Goal: Task Accomplishment & Management: Manage account settings

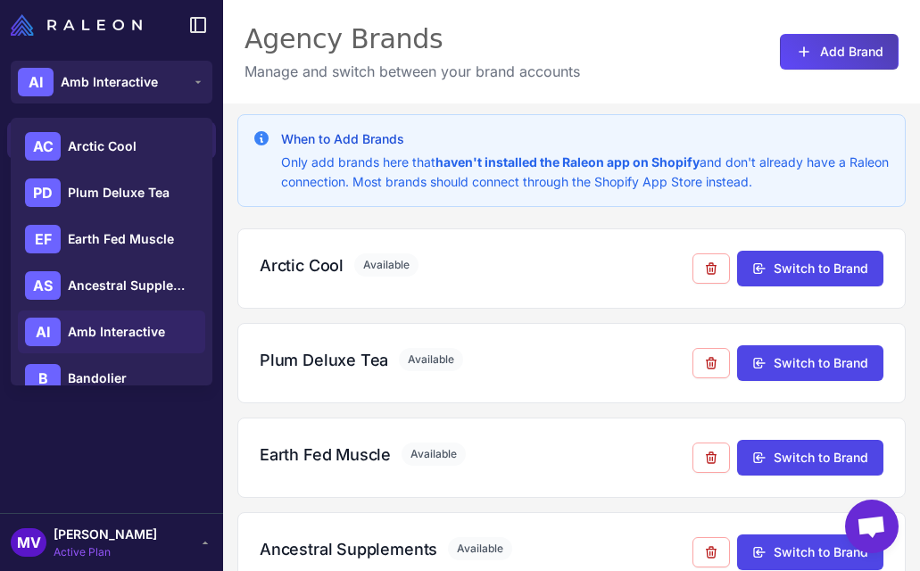
scroll to position [421, 0]
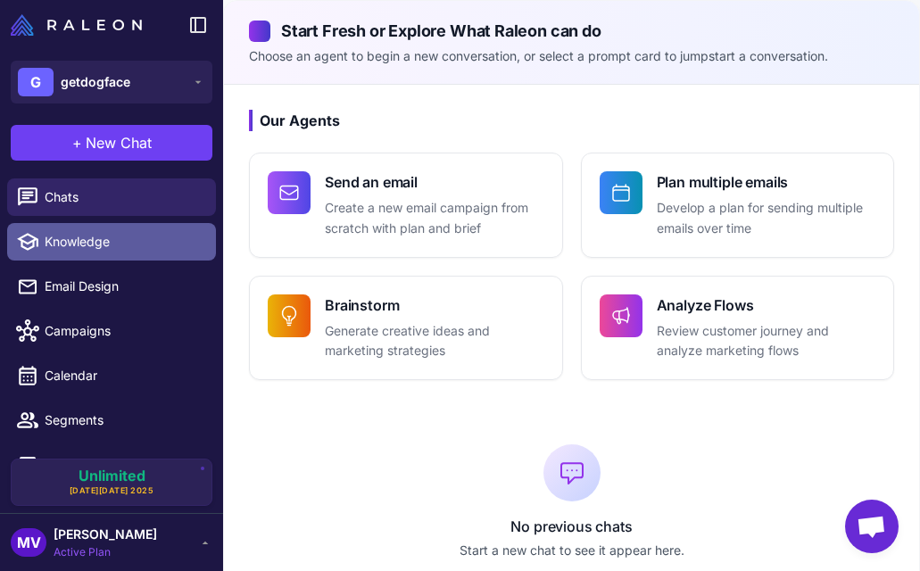
click at [139, 239] on span "Knowledge" at bounding box center [123, 242] width 157 height 20
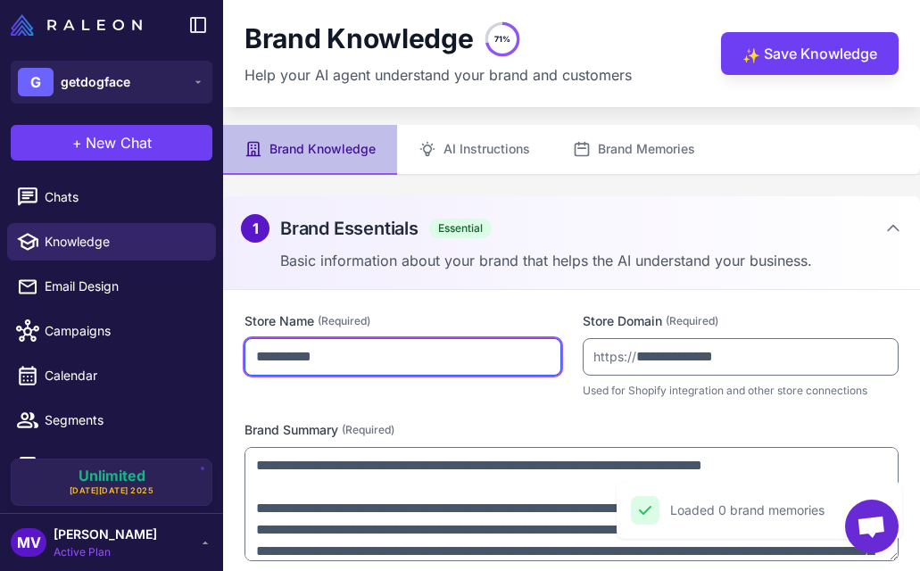
click at [336, 351] on input "**********" at bounding box center [403, 356] width 317 height 37
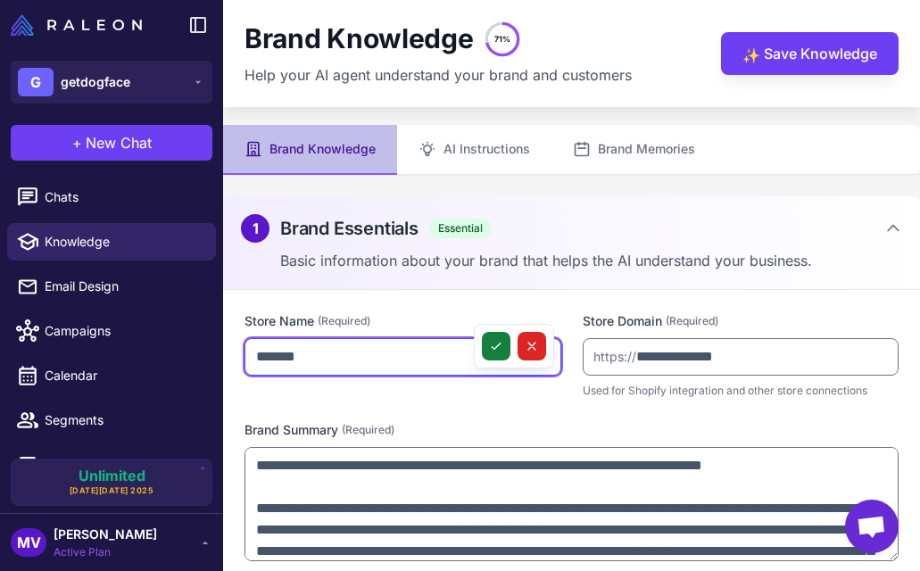
type input "*******"
click at [499, 346] on icon at bounding box center [496, 346] width 14 height 14
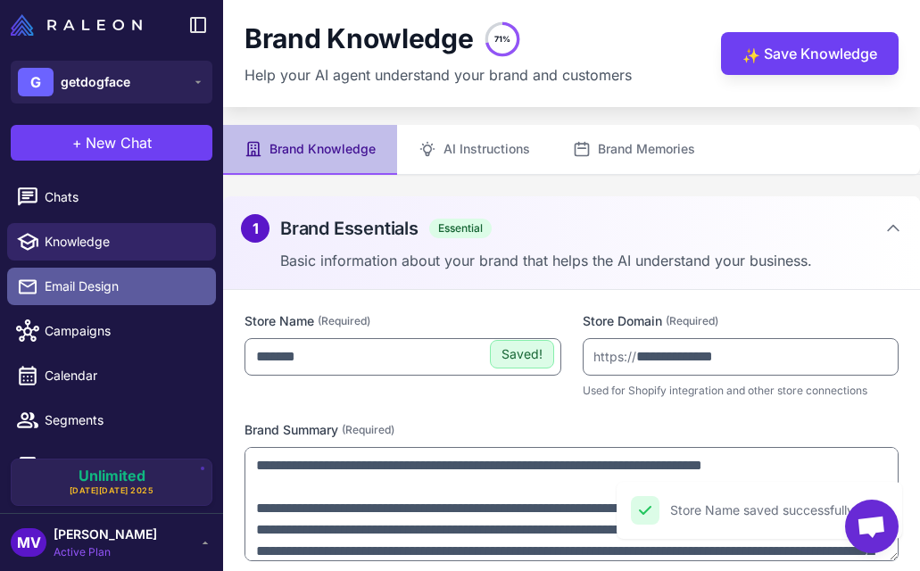
scroll to position [77, 0]
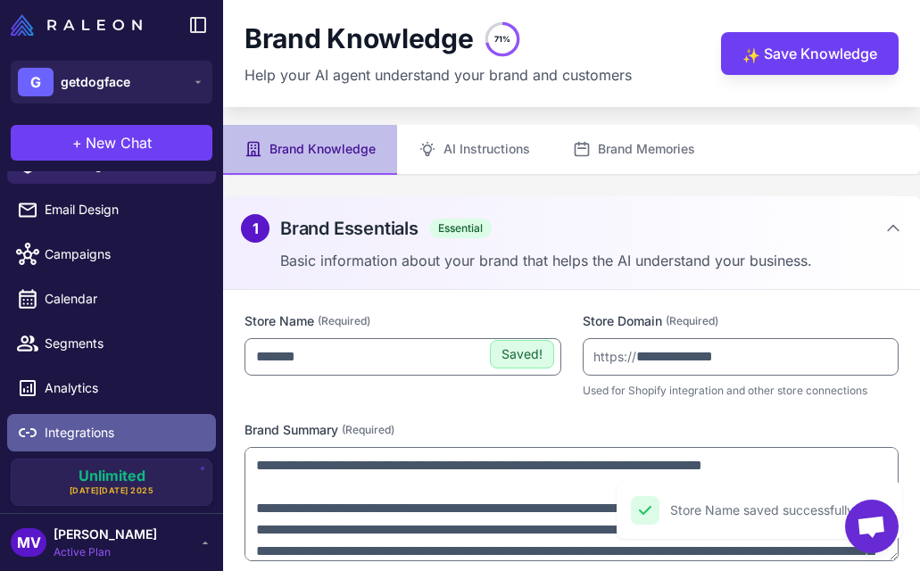
click at [98, 431] on span "Integrations" at bounding box center [123, 433] width 157 height 20
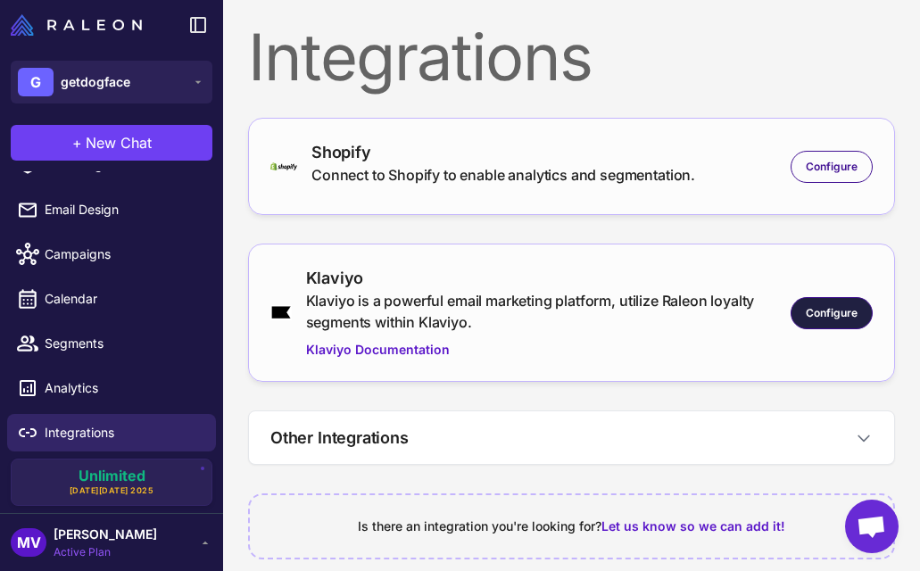
click at [819, 303] on div "Configure" at bounding box center [832, 313] width 82 height 32
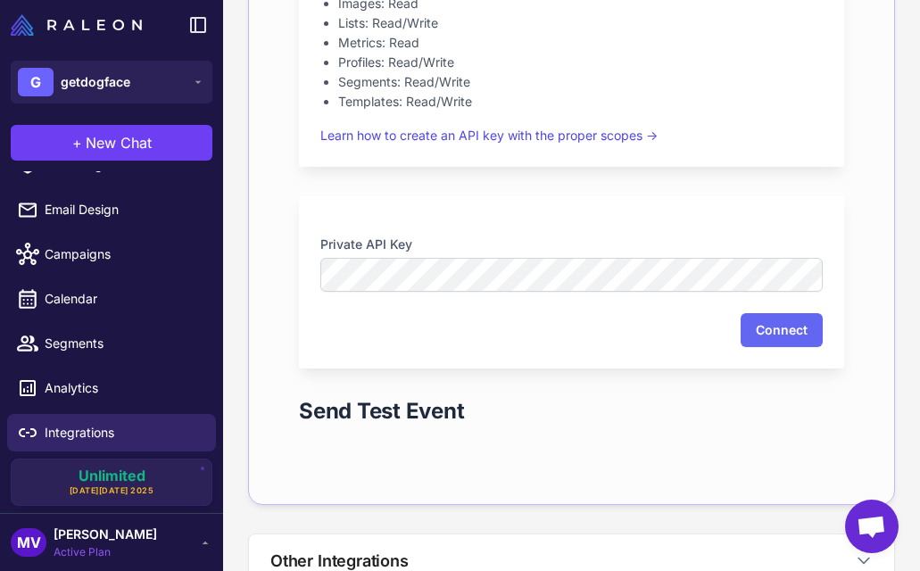
scroll to position [657, 0]
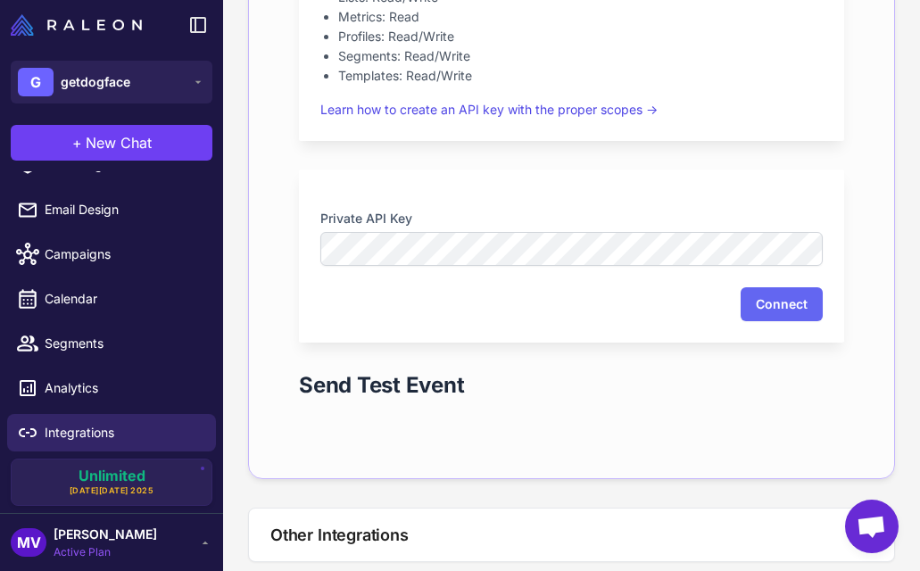
click at [447, 266] on div "Private API Key Connect" at bounding box center [571, 256] width 545 height 173
click at [777, 315] on button "Connect" at bounding box center [782, 304] width 82 height 34
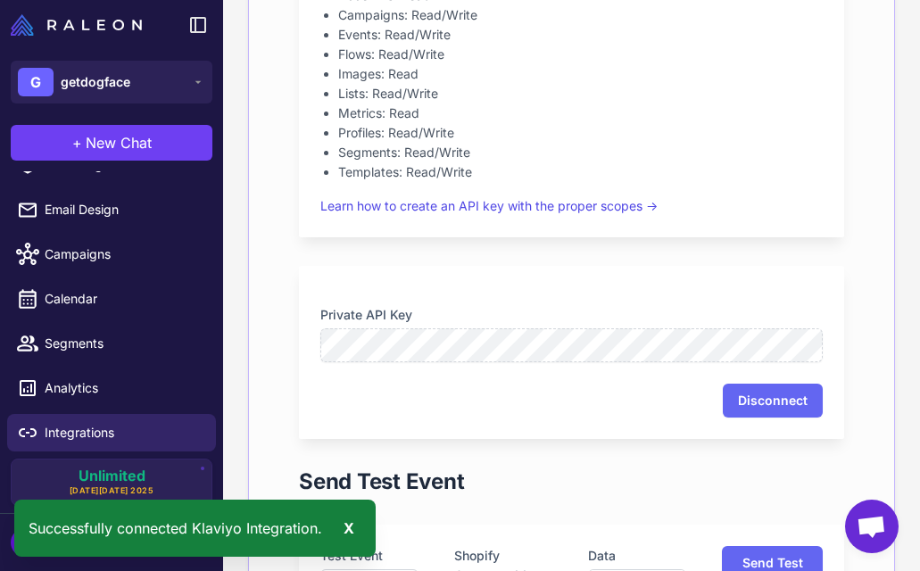
scroll to position [436, 0]
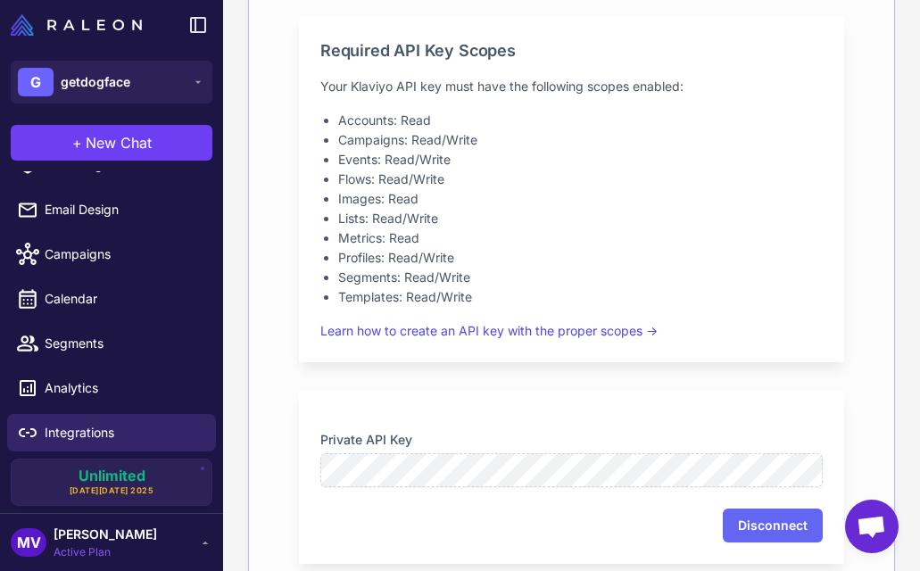
click at [170, 546] on div "MV Michelle Veralli Active Plan" at bounding box center [112, 543] width 202 height 36
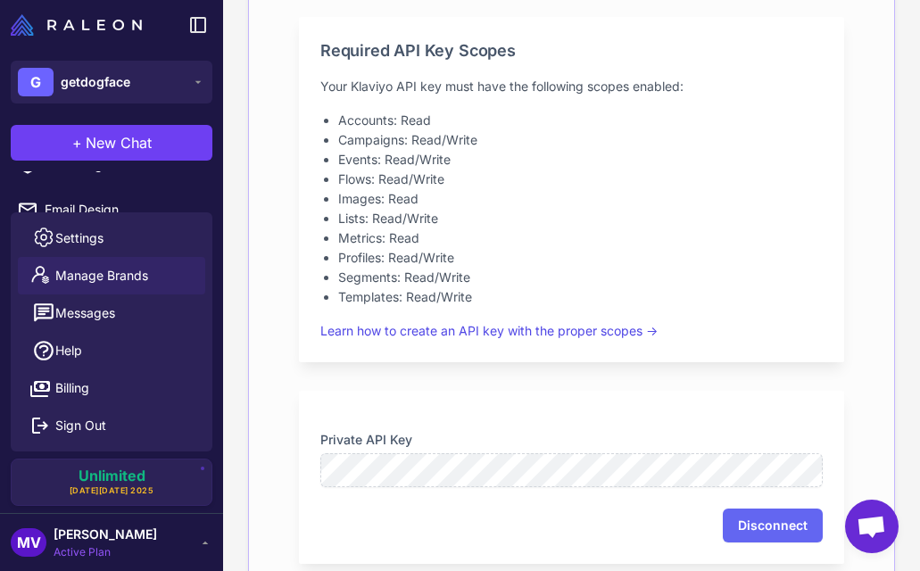
click at [180, 281] on link "Manage Brands" at bounding box center [111, 275] width 187 height 37
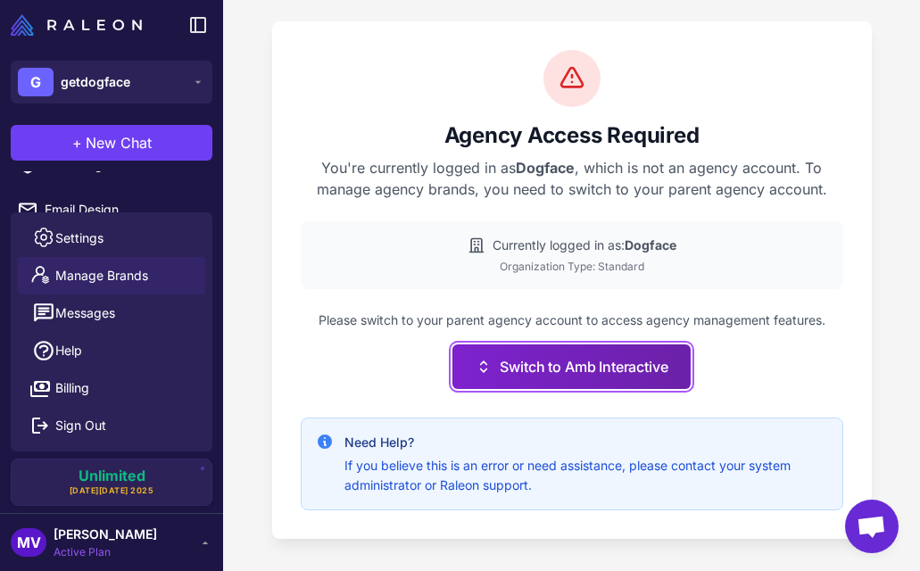
click at [584, 366] on button "Switch to Amb Interactive" at bounding box center [570, 366] width 237 height 45
